Goal: Find specific page/section: Find specific page/section

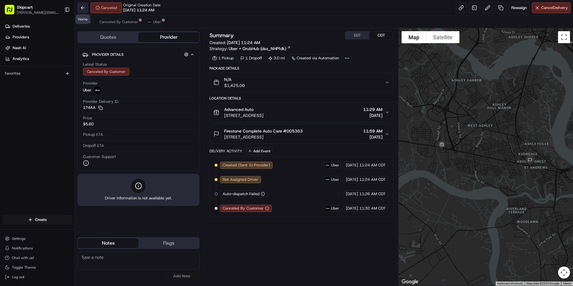
click at [81, 5] on button at bounding box center [82, 7] width 11 height 11
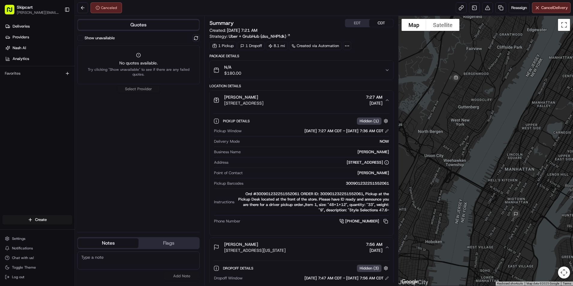
scroll to position [24, 0]
